Goal: Check status: Check status

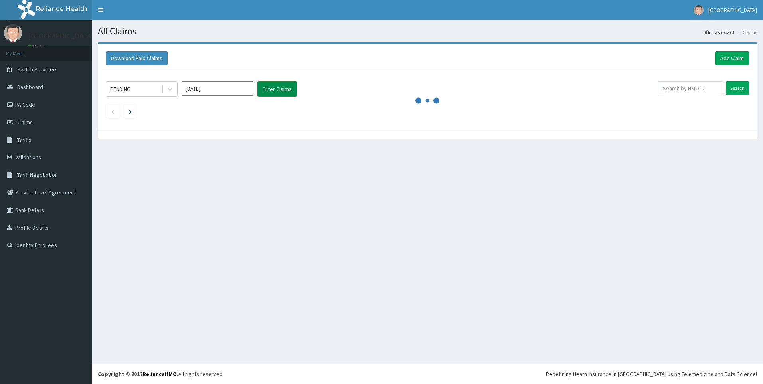
click at [275, 87] on button "Filter Claims" at bounding box center [278, 88] width 40 height 15
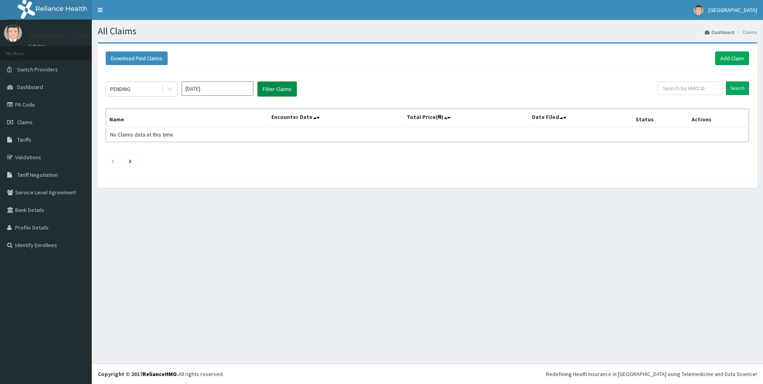
click at [275, 87] on button "Filter Claims" at bounding box center [278, 88] width 40 height 15
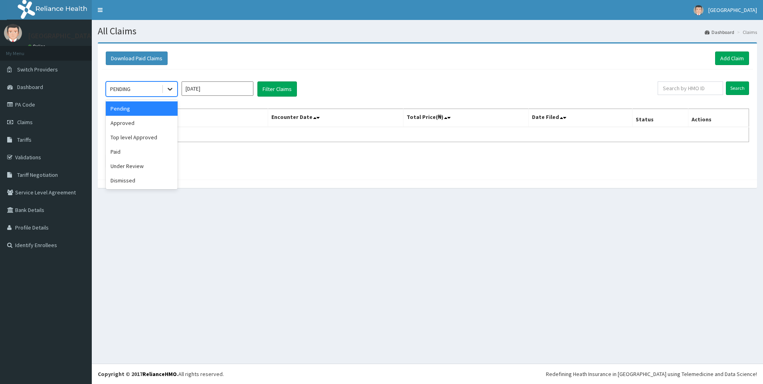
click at [168, 90] on icon at bounding box center [170, 89] width 8 height 8
click at [159, 121] on div "Approved" at bounding box center [142, 123] width 72 height 14
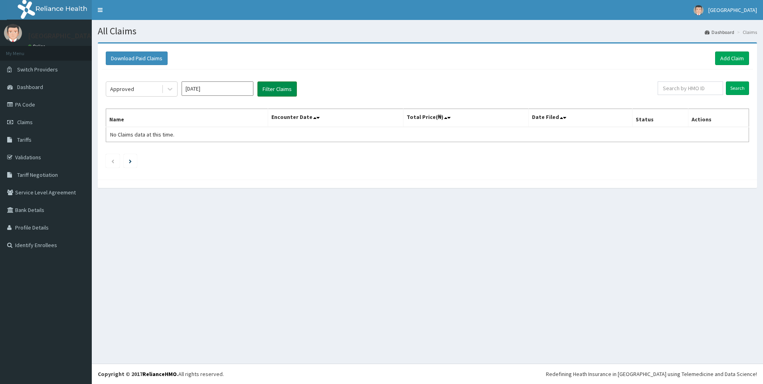
click at [286, 91] on button "Filter Claims" at bounding box center [278, 88] width 40 height 15
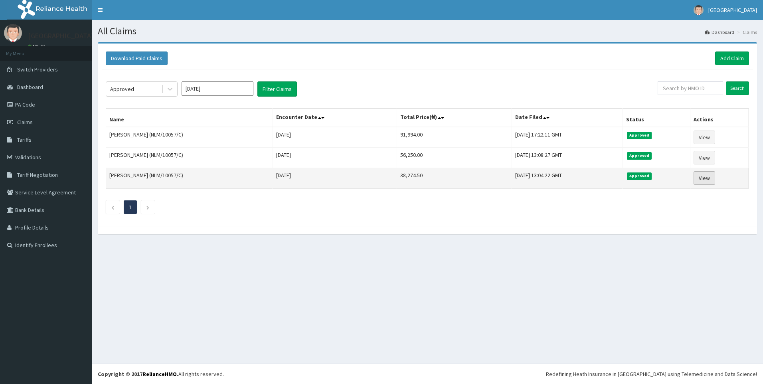
click at [701, 180] on link "View" at bounding box center [705, 178] width 22 height 14
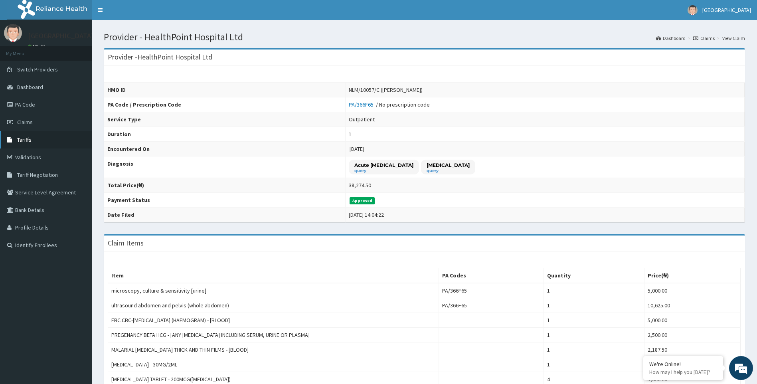
click at [24, 139] on span "Tariffs" at bounding box center [24, 139] width 14 height 7
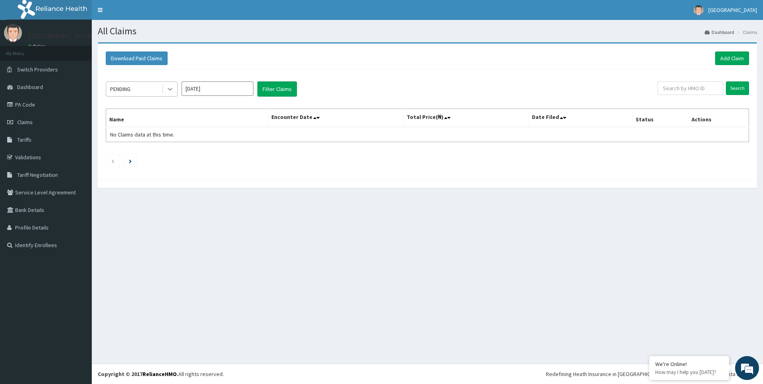
click at [175, 87] on div at bounding box center [170, 89] width 14 height 14
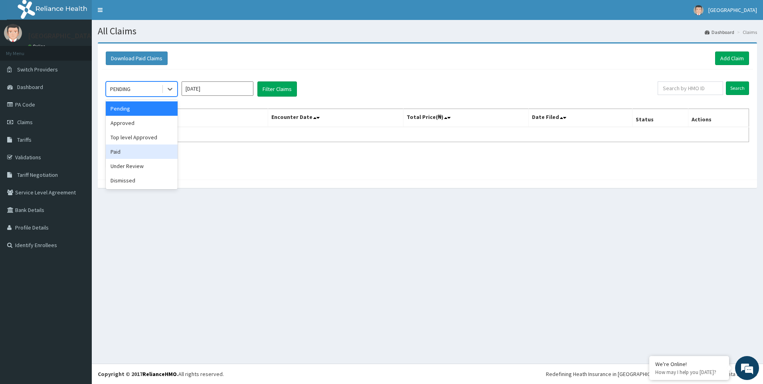
click at [136, 151] on div "Paid" at bounding box center [142, 152] width 72 height 14
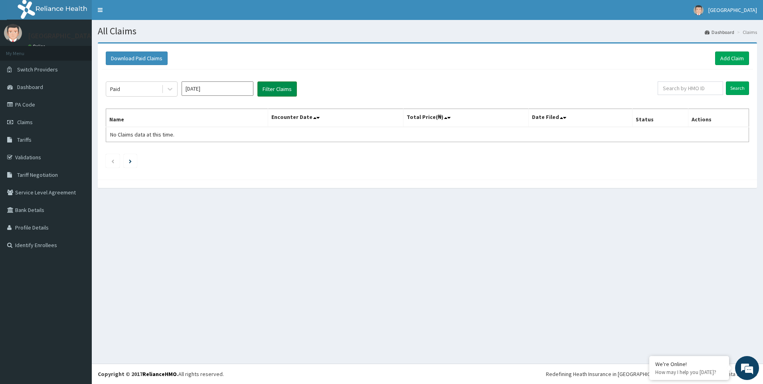
click at [285, 88] on button "Filter Claims" at bounding box center [278, 88] width 40 height 15
click at [287, 89] on button "Filter Claims" at bounding box center [278, 88] width 40 height 15
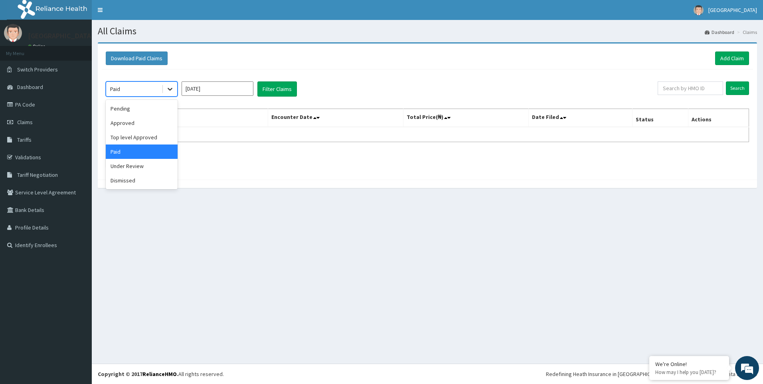
click at [170, 84] on div at bounding box center [170, 89] width 14 height 14
click at [131, 166] on div "Under Review" at bounding box center [142, 166] width 72 height 14
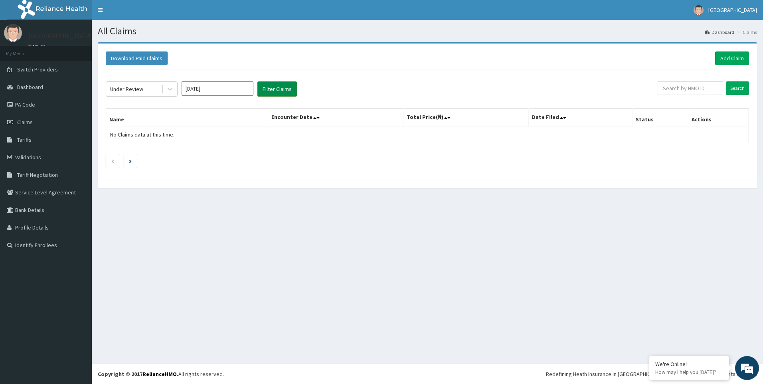
click at [289, 90] on button "Filter Claims" at bounding box center [278, 88] width 40 height 15
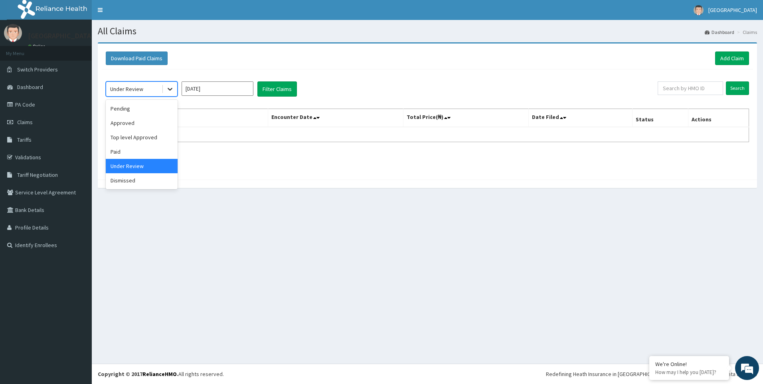
click at [173, 88] on icon at bounding box center [170, 89] width 8 height 8
click at [110, 153] on div "Paid" at bounding box center [142, 152] width 72 height 14
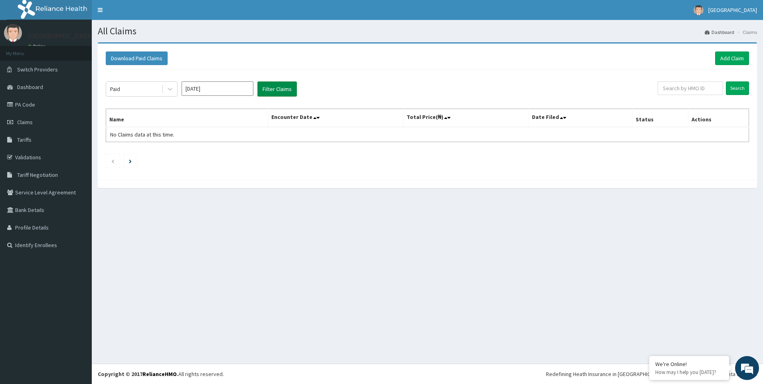
click at [277, 89] on button "Filter Claims" at bounding box center [278, 88] width 40 height 15
click at [217, 90] on input "Oct 2025" at bounding box center [218, 88] width 72 height 14
click at [236, 150] on div "Sep" at bounding box center [241, 155] width 16 height 15
type input "Sep 2025"
click at [266, 89] on button "Filter Claims" at bounding box center [278, 88] width 40 height 15
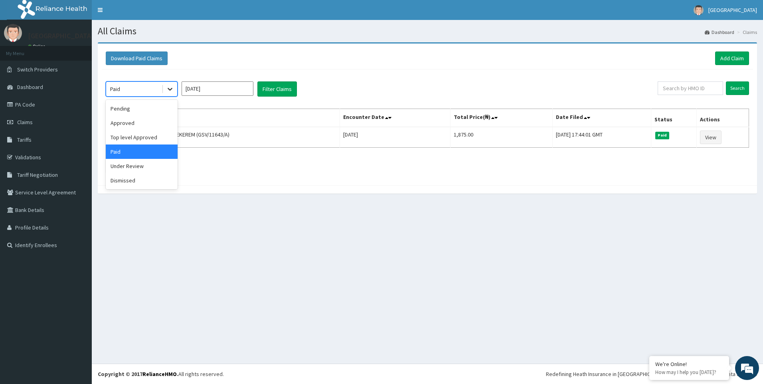
click at [168, 90] on icon at bounding box center [170, 89] width 8 height 8
click at [148, 118] on div "Approved" at bounding box center [142, 123] width 72 height 14
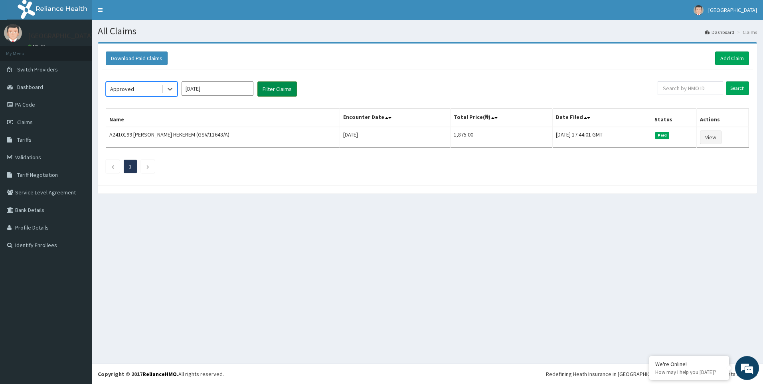
click at [279, 88] on button "Filter Claims" at bounding box center [278, 88] width 40 height 15
click at [172, 89] on icon at bounding box center [170, 89] width 8 height 8
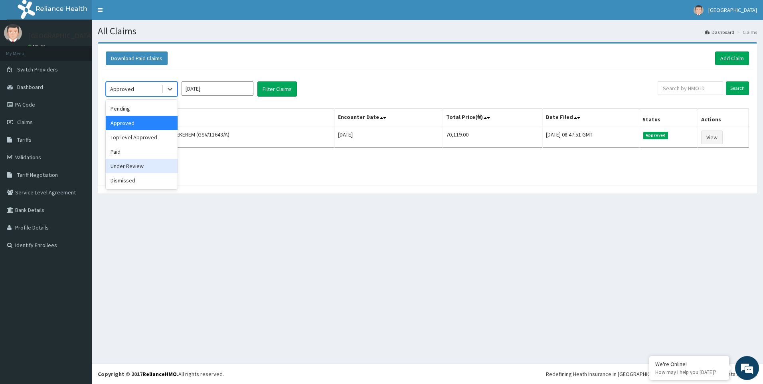
click at [146, 164] on div "Under Review" at bounding box center [142, 166] width 72 height 14
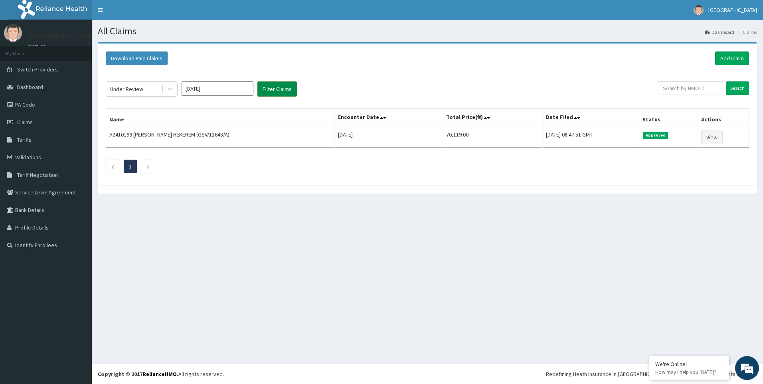
click at [283, 87] on button "Filter Claims" at bounding box center [278, 88] width 40 height 15
click at [33, 120] on link "Claims" at bounding box center [46, 122] width 92 height 18
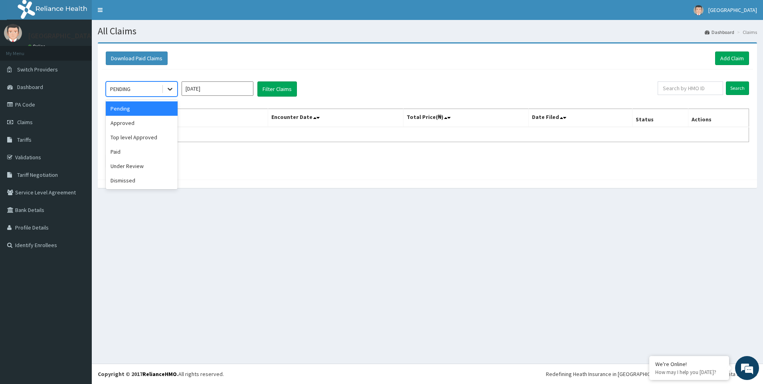
click at [173, 89] on icon at bounding box center [170, 89] width 8 height 8
click at [163, 121] on div "Approved" at bounding box center [142, 123] width 72 height 14
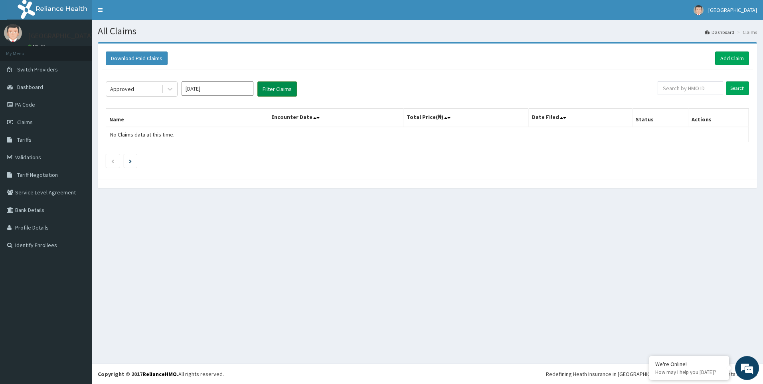
click at [279, 92] on button "Filter Claims" at bounding box center [278, 88] width 40 height 15
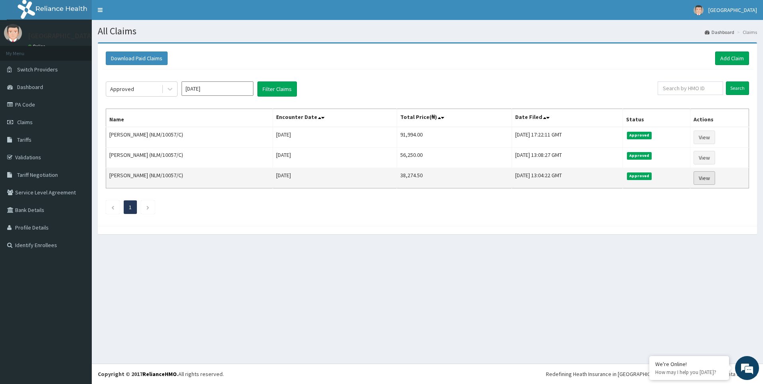
click at [706, 174] on link "View" at bounding box center [705, 178] width 22 height 14
